Goal: Transaction & Acquisition: Download file/media

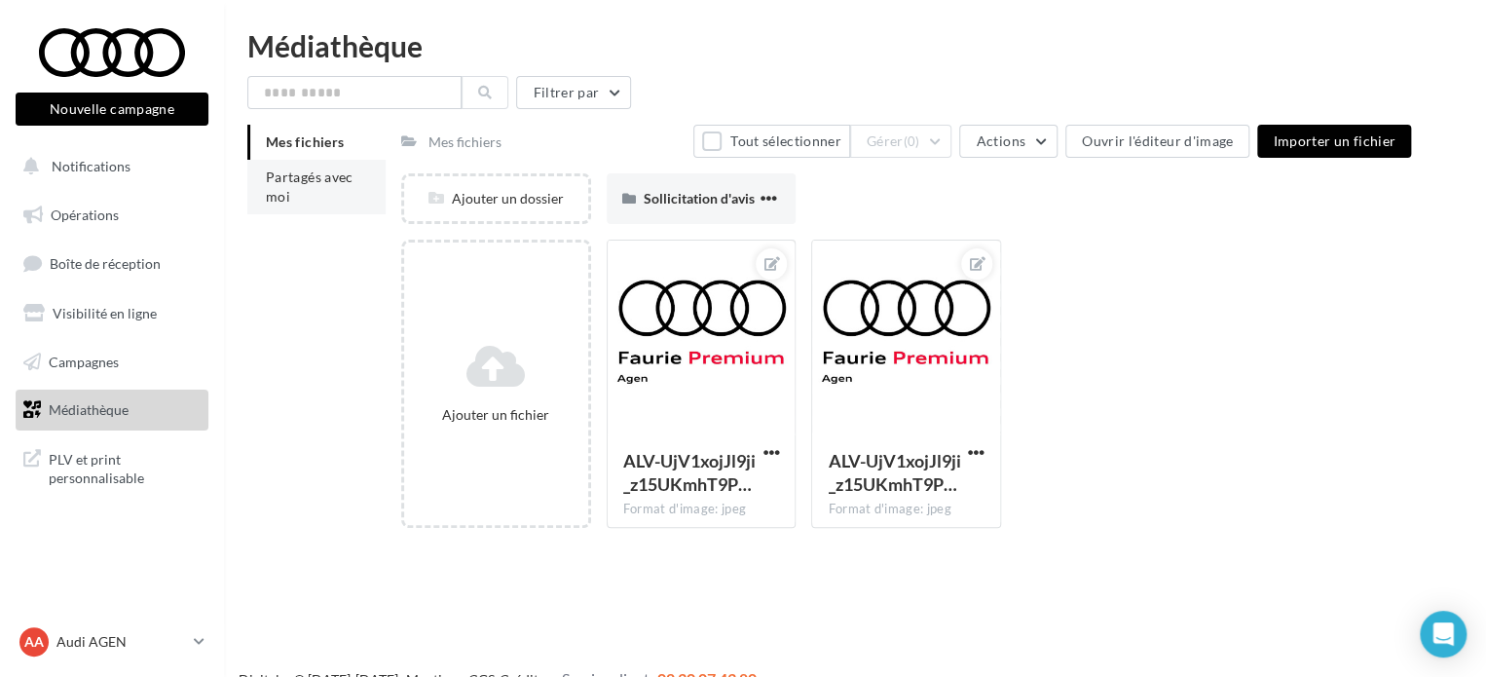
click at [272, 201] on span "Partagés avec moi" at bounding box center [310, 186] width 88 height 36
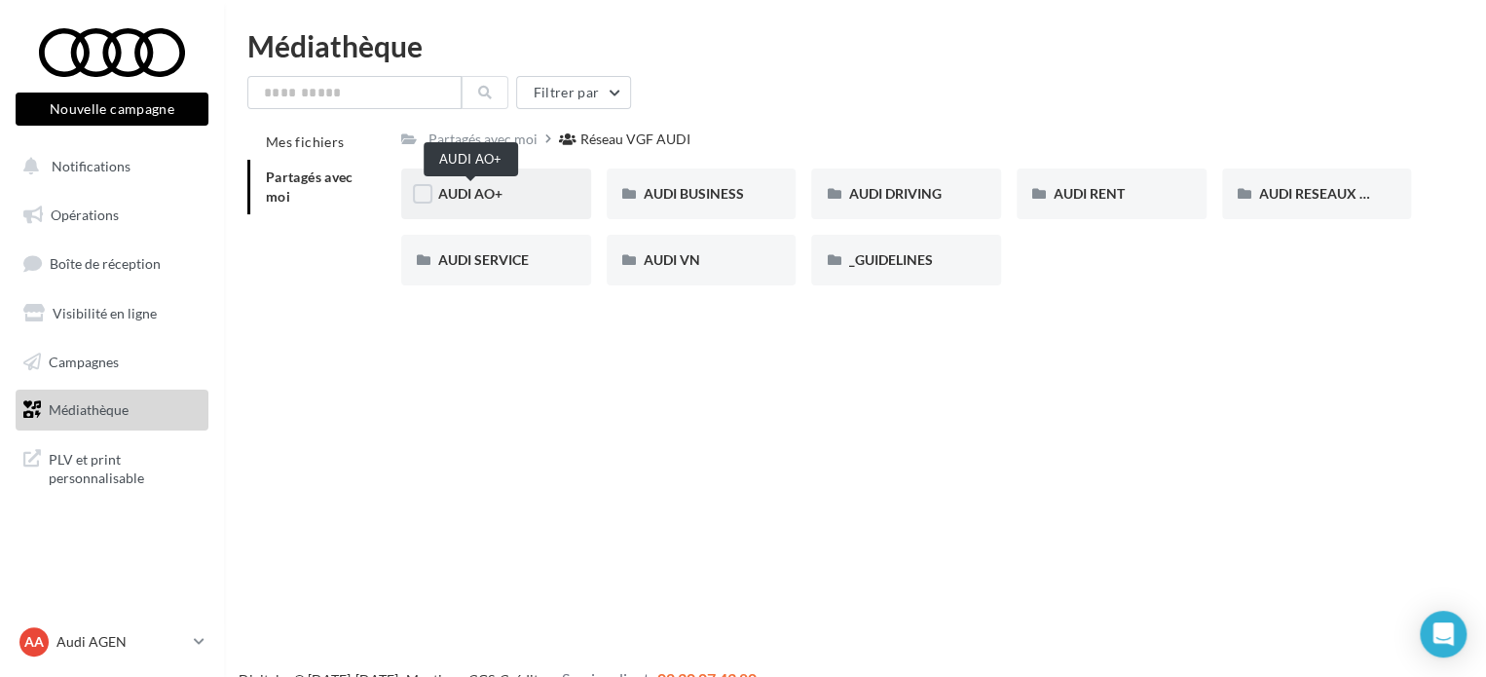
click at [475, 200] on span "AUDI AO+" at bounding box center [470, 193] width 64 height 17
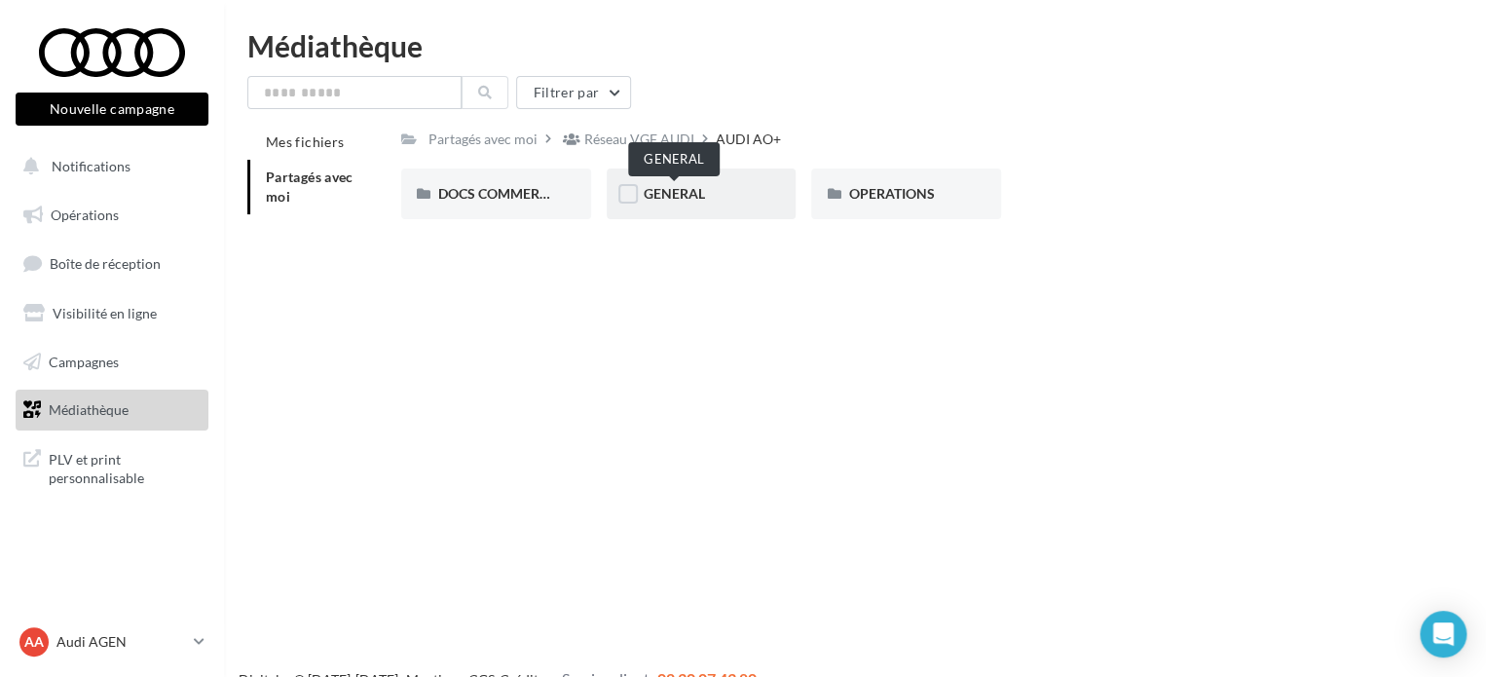
click at [654, 190] on span "GENERAL" at bounding box center [673, 193] width 61 height 17
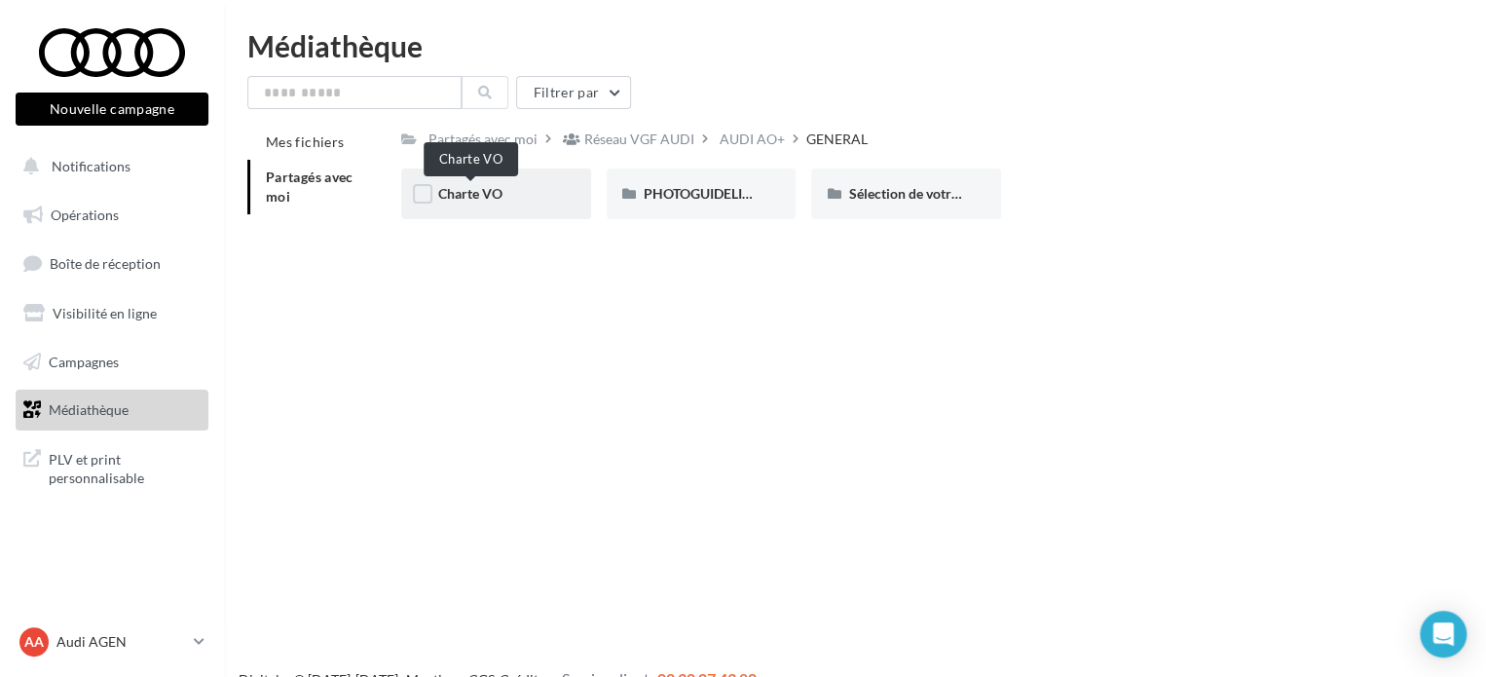
click at [491, 190] on span "Charte VO" at bounding box center [470, 193] width 64 height 17
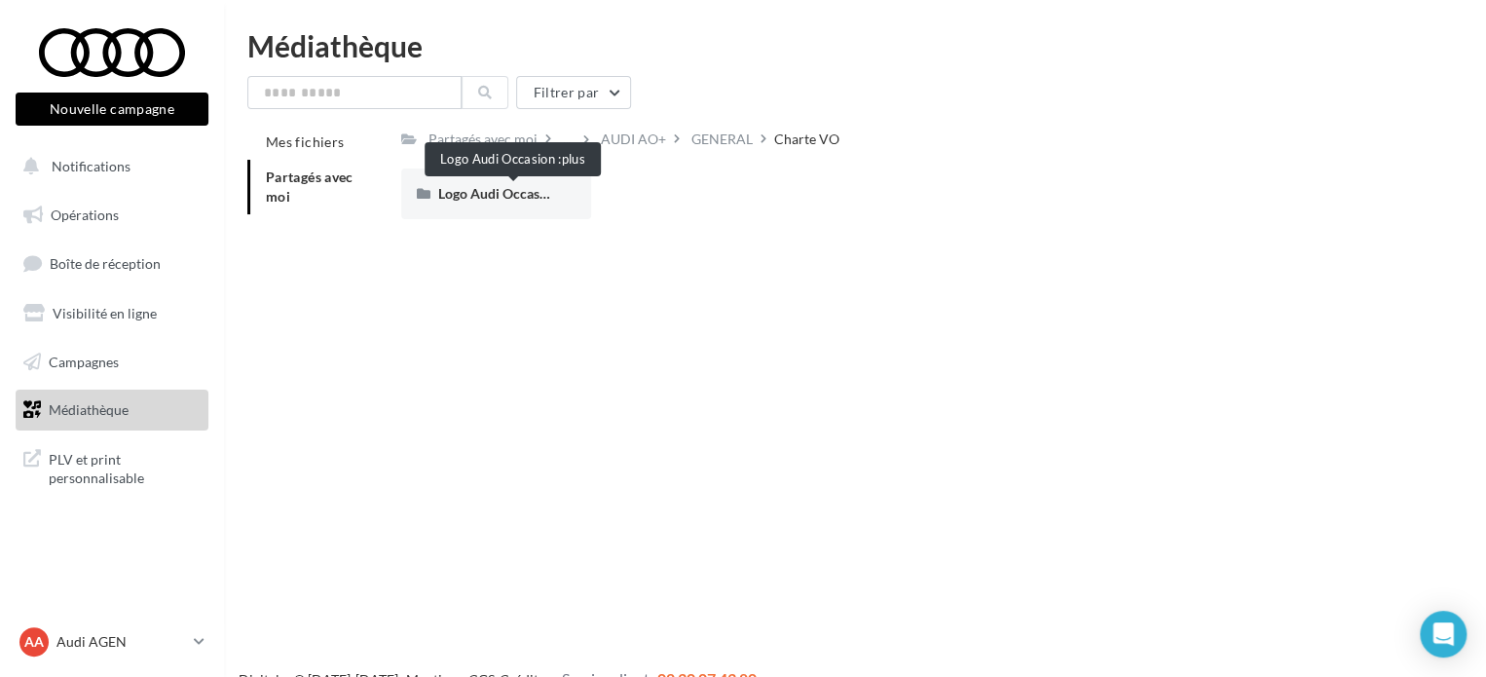
click at [491, 190] on span "Logo Audi Occasion :plus" at bounding box center [514, 193] width 153 height 17
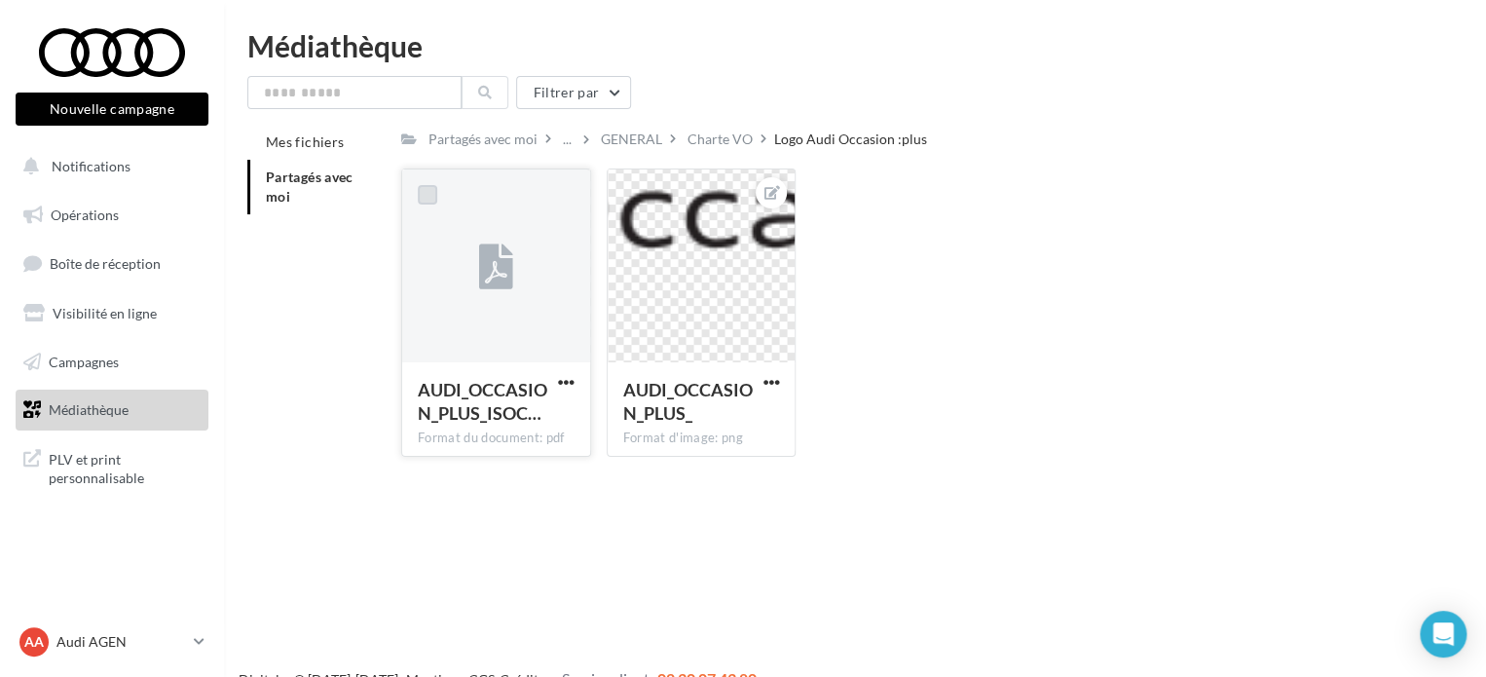
click at [424, 190] on label at bounding box center [427, 194] width 19 height 19
click at [565, 381] on span "button" at bounding box center [566, 382] width 17 height 17
click at [517, 423] on button "Télécharger" at bounding box center [481, 420] width 195 height 51
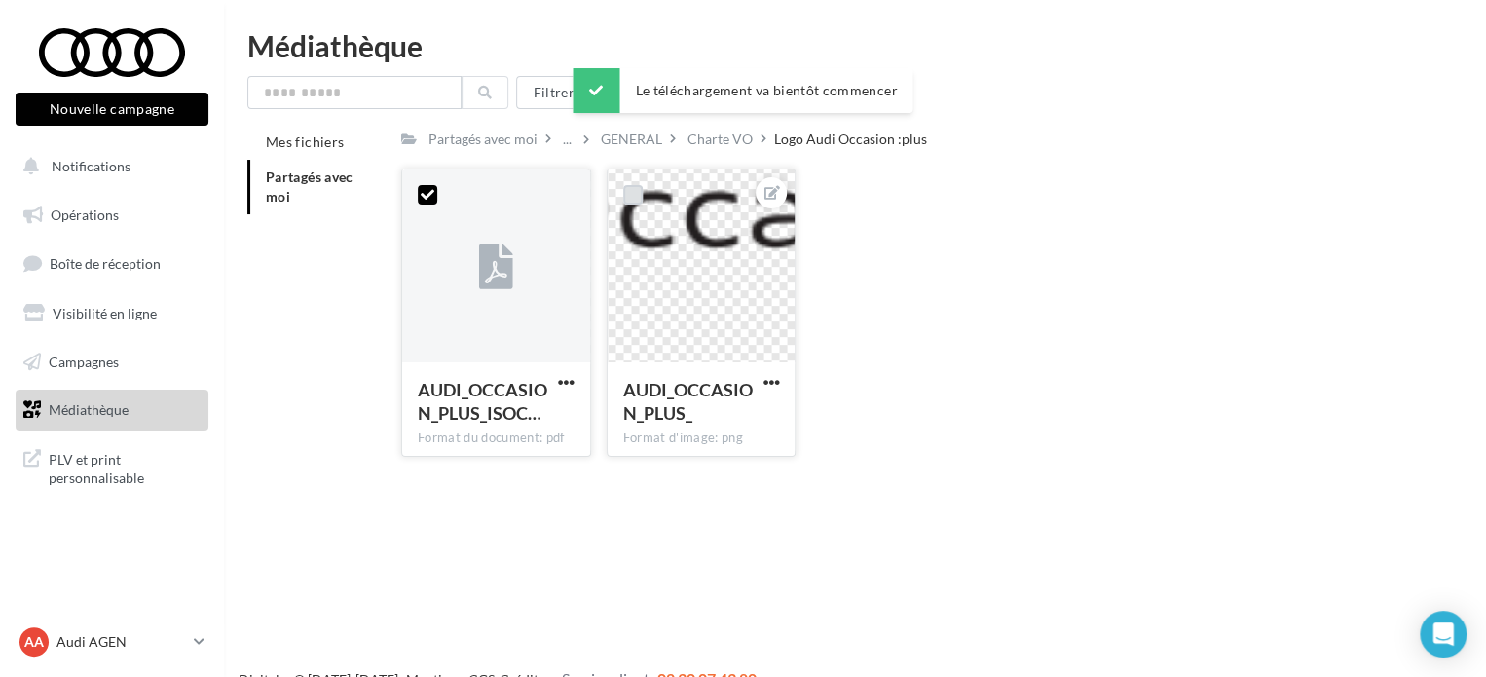
click at [633, 188] on label at bounding box center [632, 194] width 19 height 19
click at [771, 381] on span "button" at bounding box center [770, 382] width 17 height 17
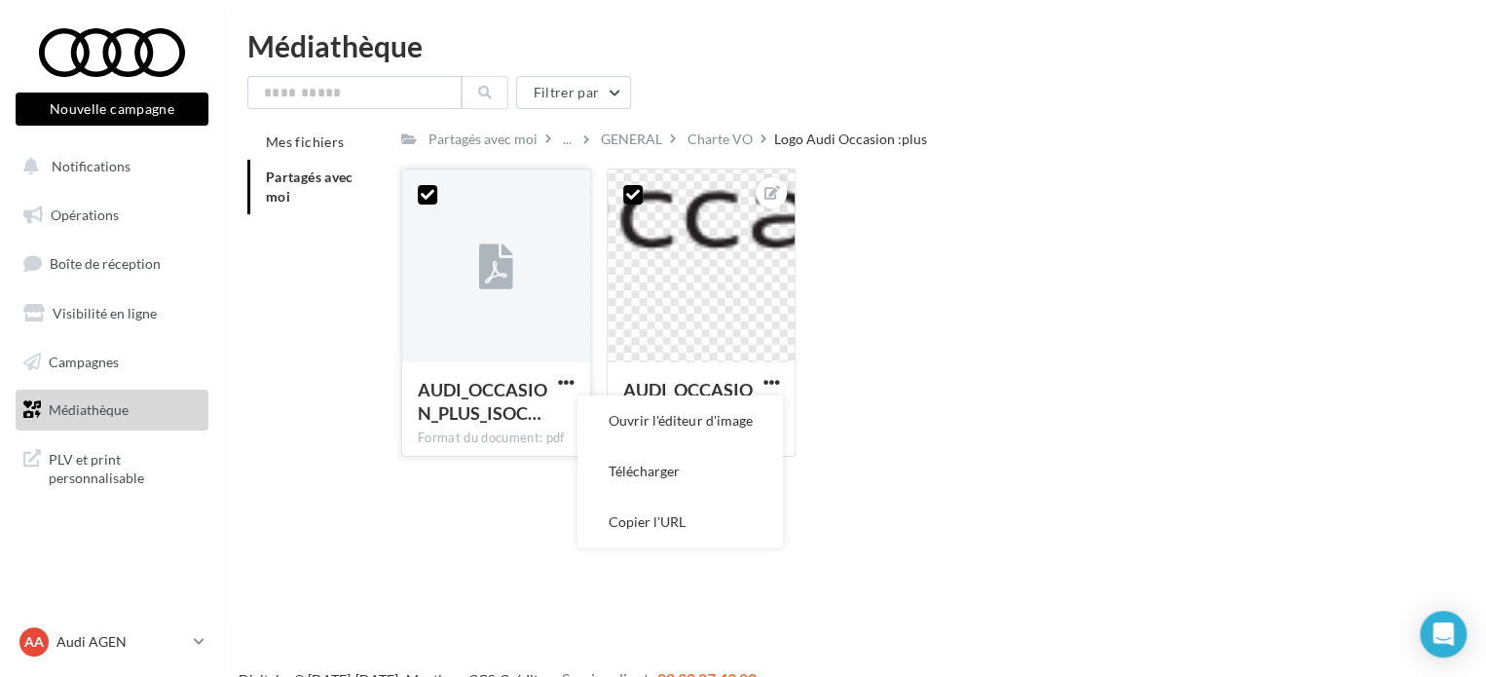
click at [678, 469] on button "Télécharger" at bounding box center [679, 471] width 205 height 51
click at [952, 318] on div "AUDI_OCCASION_PLUS_ISOC… Format du document: pdf 2 AUDI_OCCASION_PLUS_ISOCV2_PO…" at bounding box center [913, 320] width 1025 height 304
click at [428, 189] on icon at bounding box center [428, 195] width 14 height 14
click at [772, 385] on span "button" at bounding box center [770, 382] width 17 height 17
click at [719, 461] on button "Télécharger" at bounding box center [679, 471] width 205 height 51
